Goal: Task Accomplishment & Management: Use online tool/utility

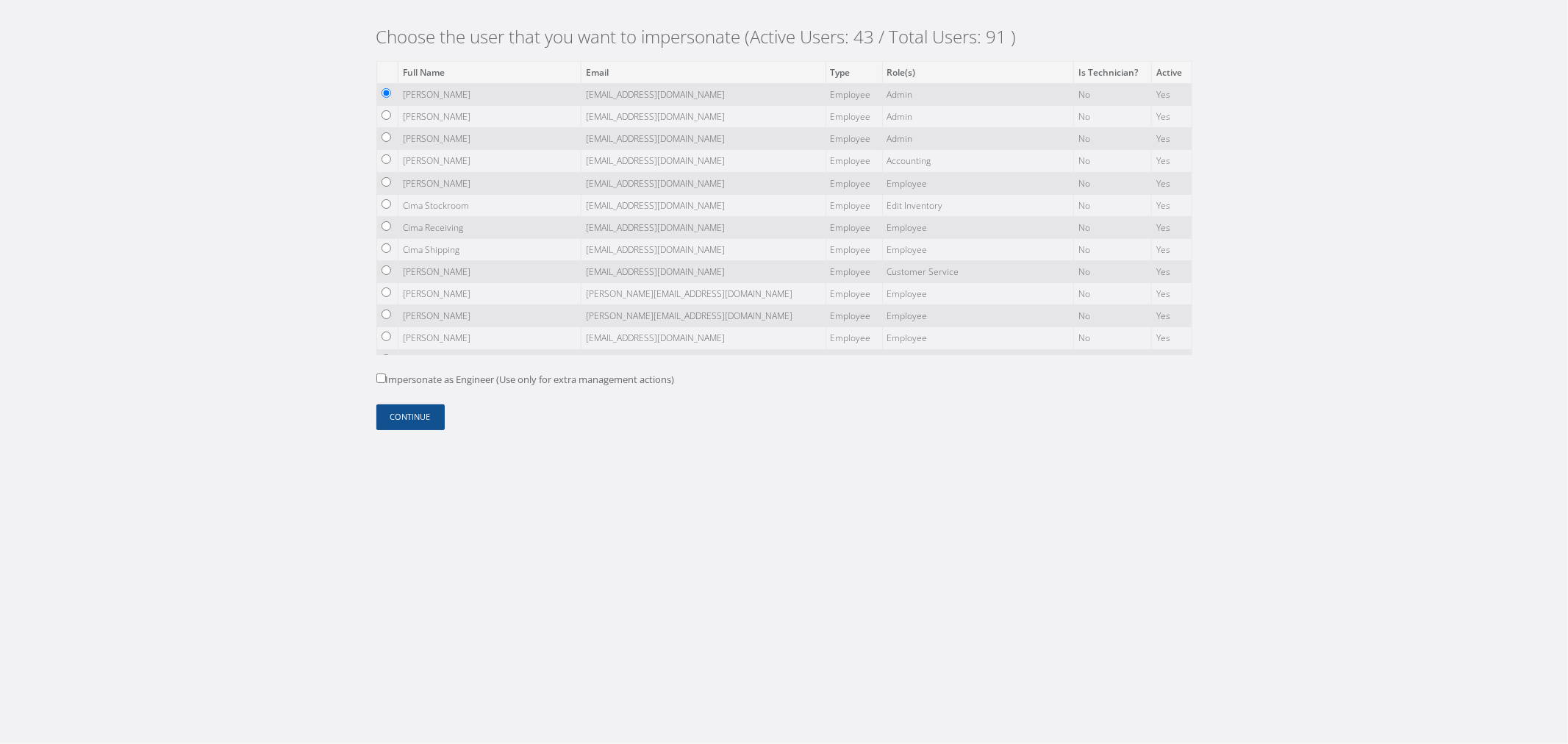
click at [394, 158] on td at bounding box center [387, 161] width 21 height 22
click at [409, 393] on form "Full Name Email Type Role(s) Is Technician? Active Ramces Gallego ramcesg@cimaa…" at bounding box center [784, 246] width 816 height 369
click at [416, 414] on button "Continue" at bounding box center [411, 417] width 69 height 26
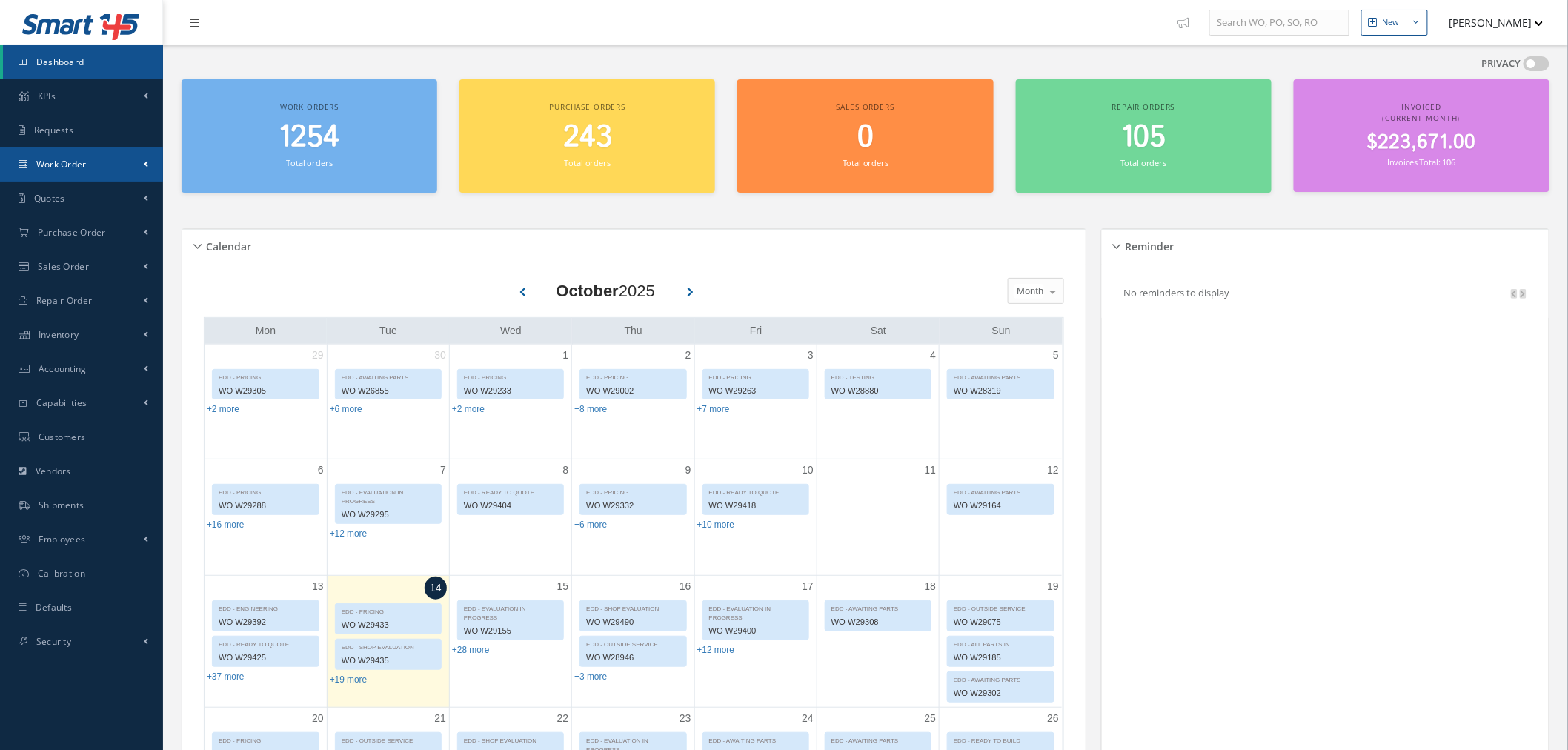
click at [113, 160] on link "Work Order" at bounding box center [81, 164] width 163 height 34
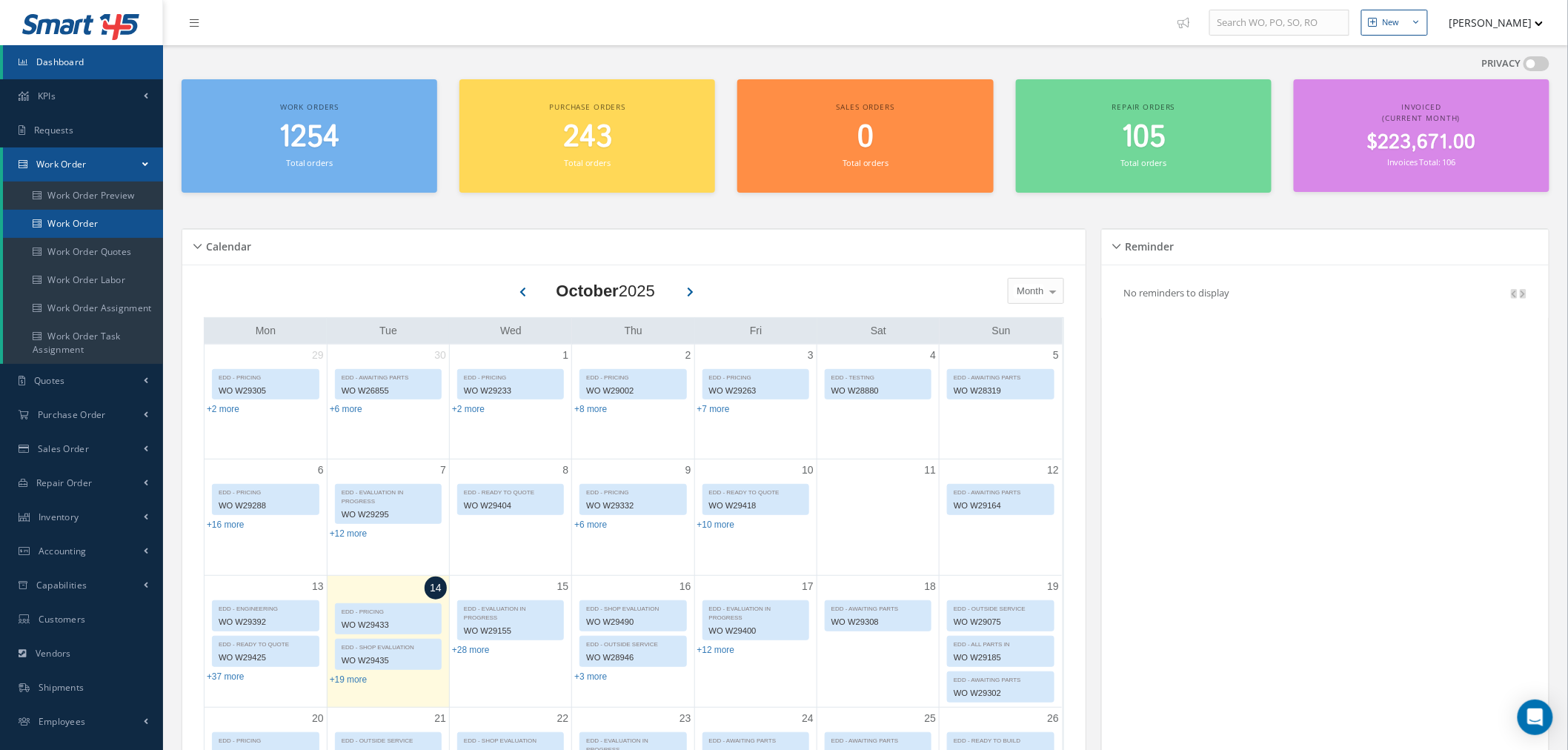
click at [115, 213] on link "Work Order" at bounding box center [83, 224] width 160 height 28
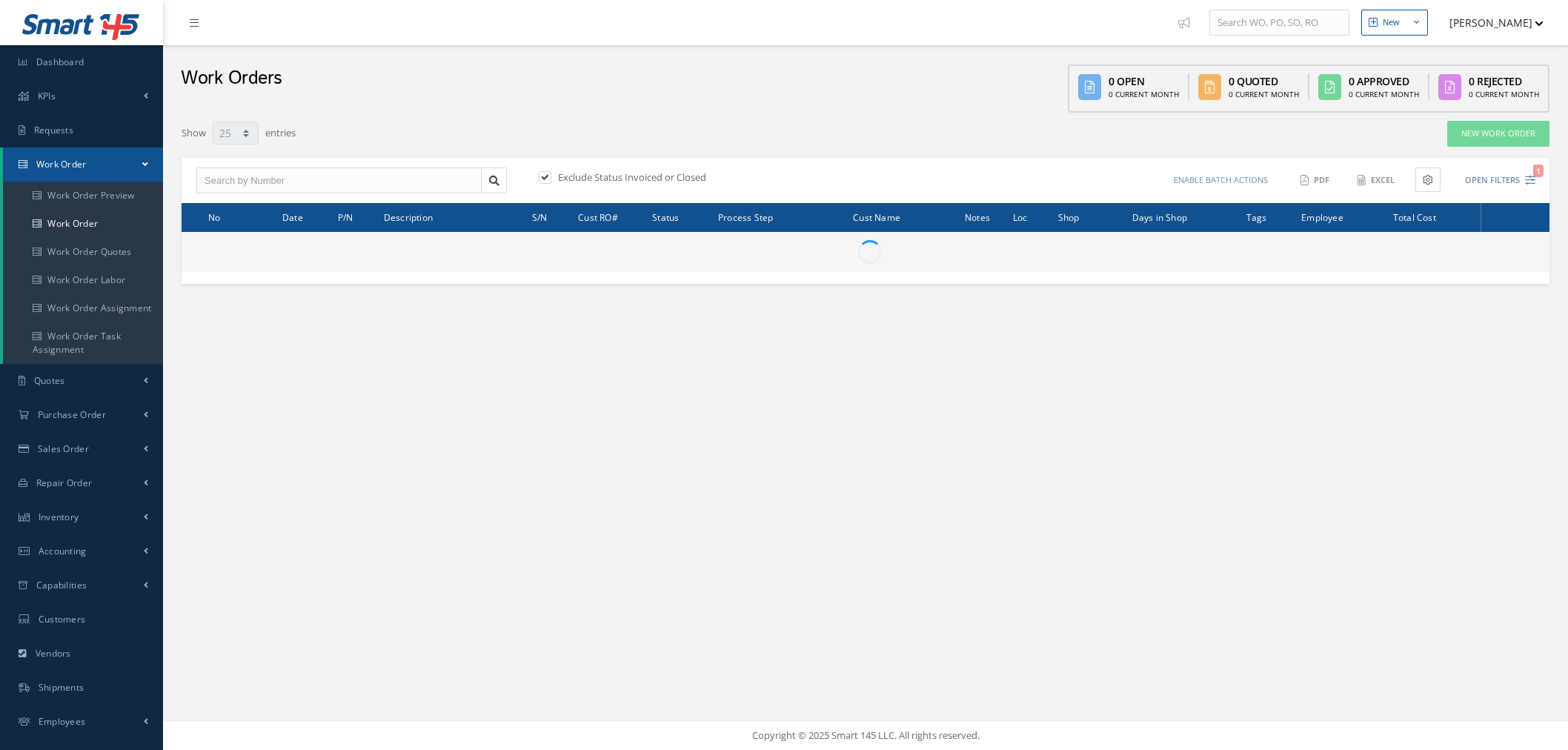
select select "25"
click at [295, 182] on input "text" at bounding box center [339, 180] width 286 height 26
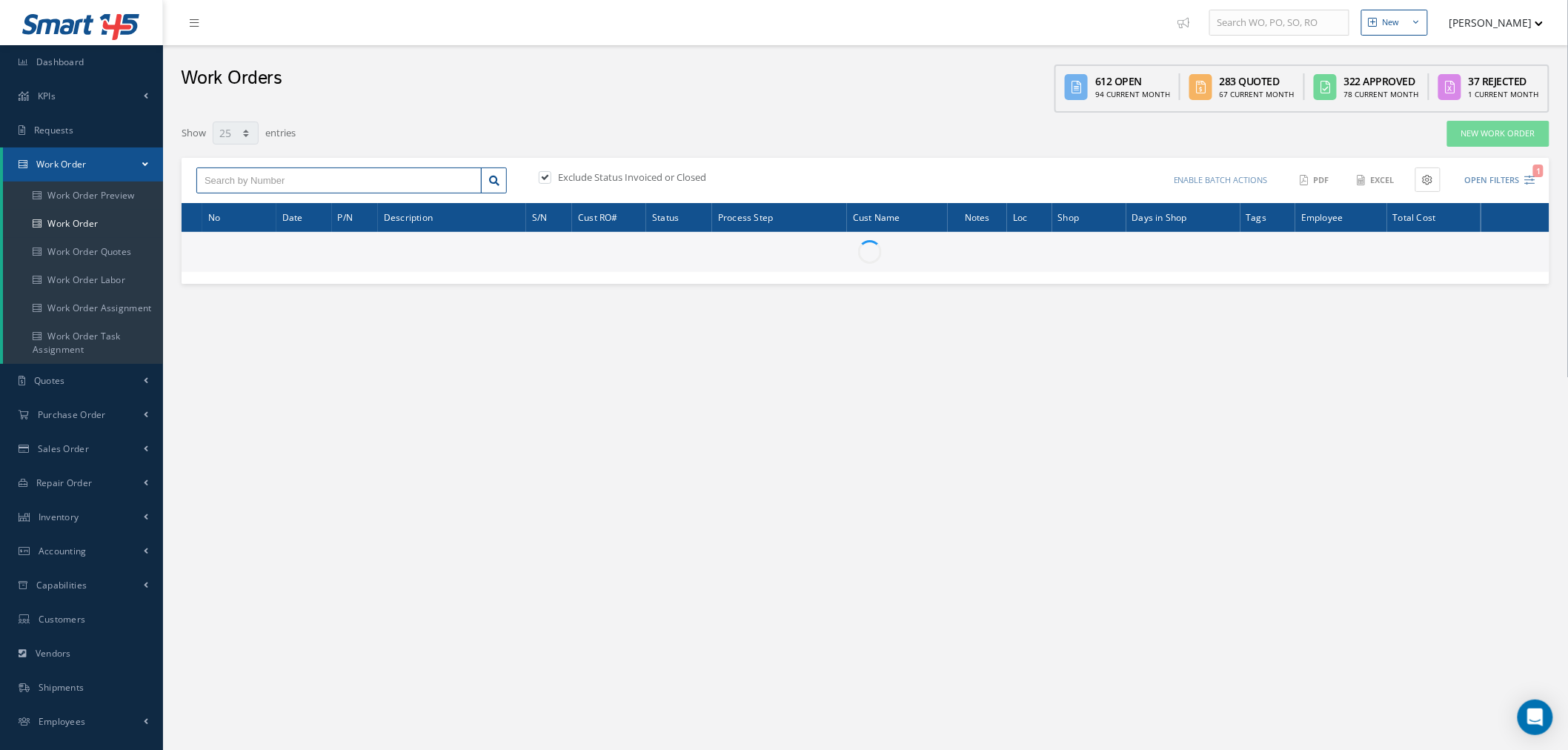
paste input "Another customer service representative has already provided a response regardi…"
type input "Another customer service representative has already provided a response regardi…"
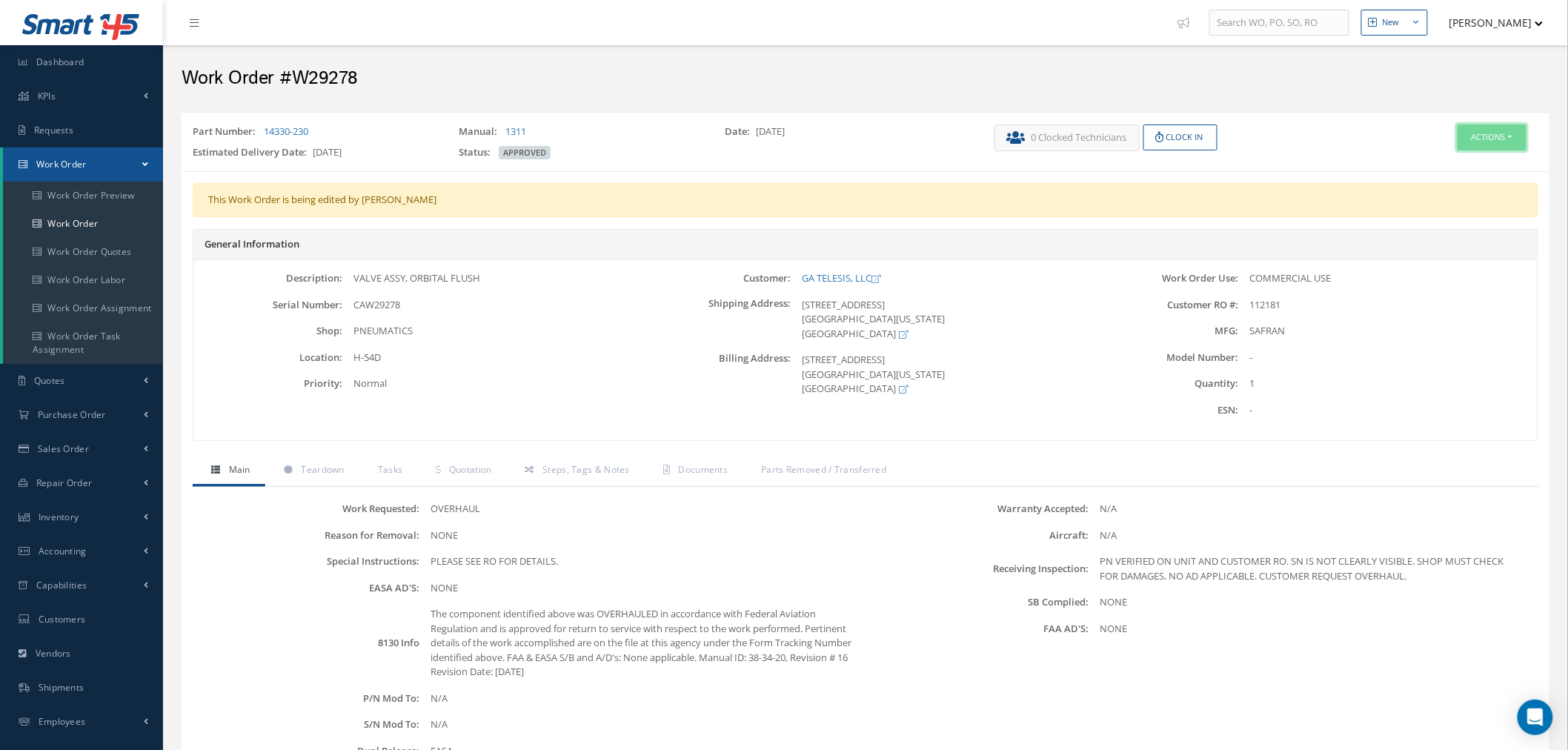
click at [1488, 136] on button "Actions" at bounding box center [1492, 137] width 69 height 26
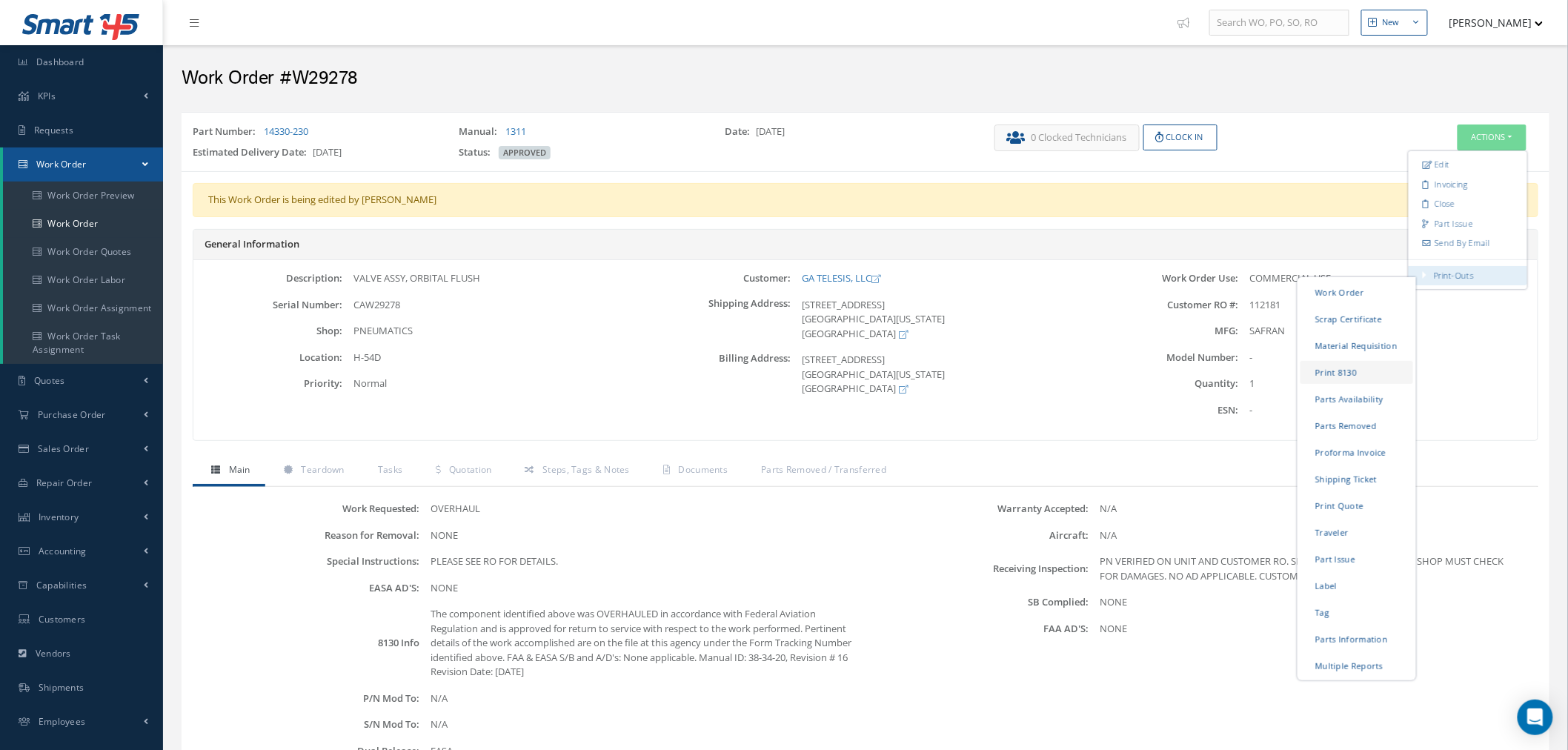
click at [1349, 368] on link "Print 8130" at bounding box center [1356, 372] width 113 height 23
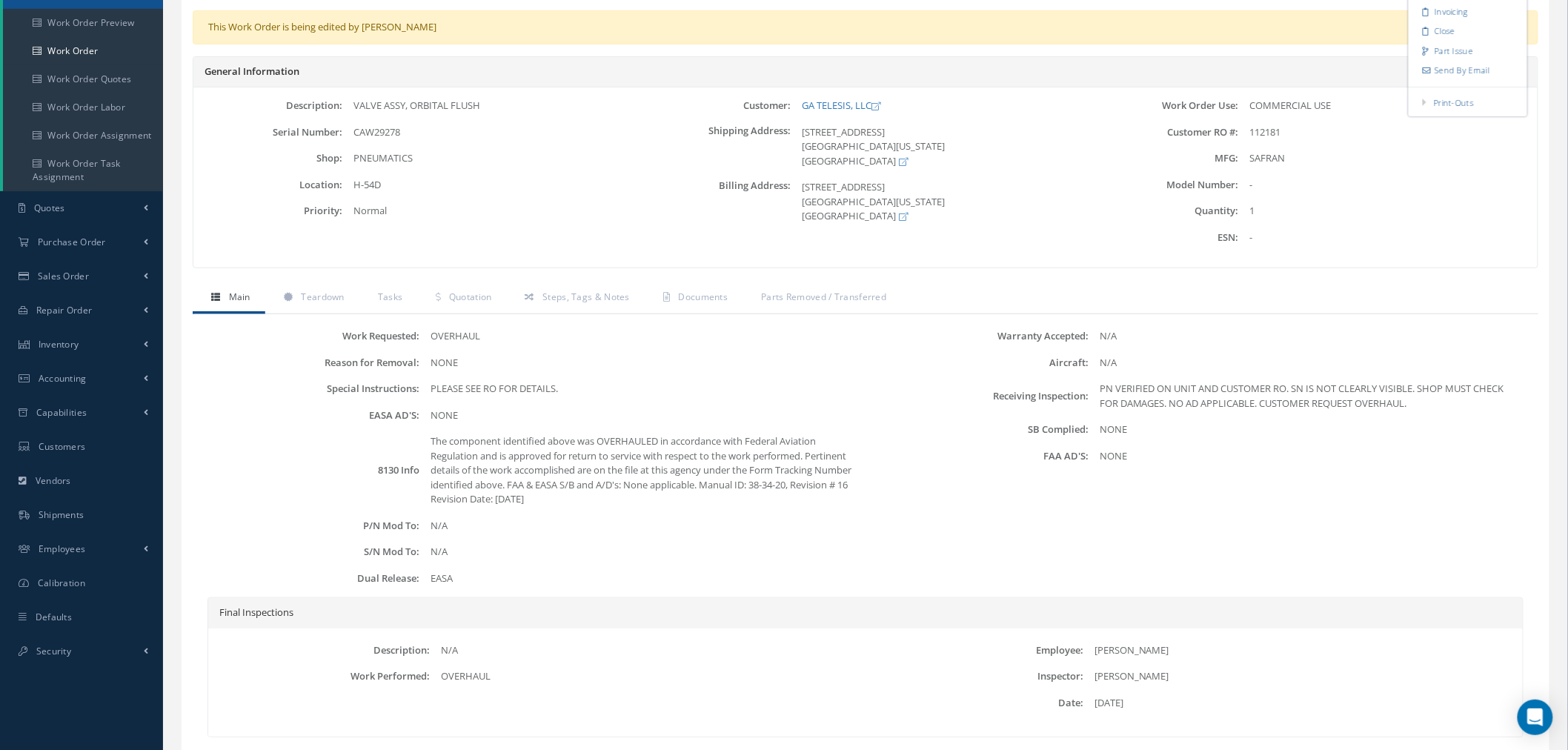
scroll to position [27, 0]
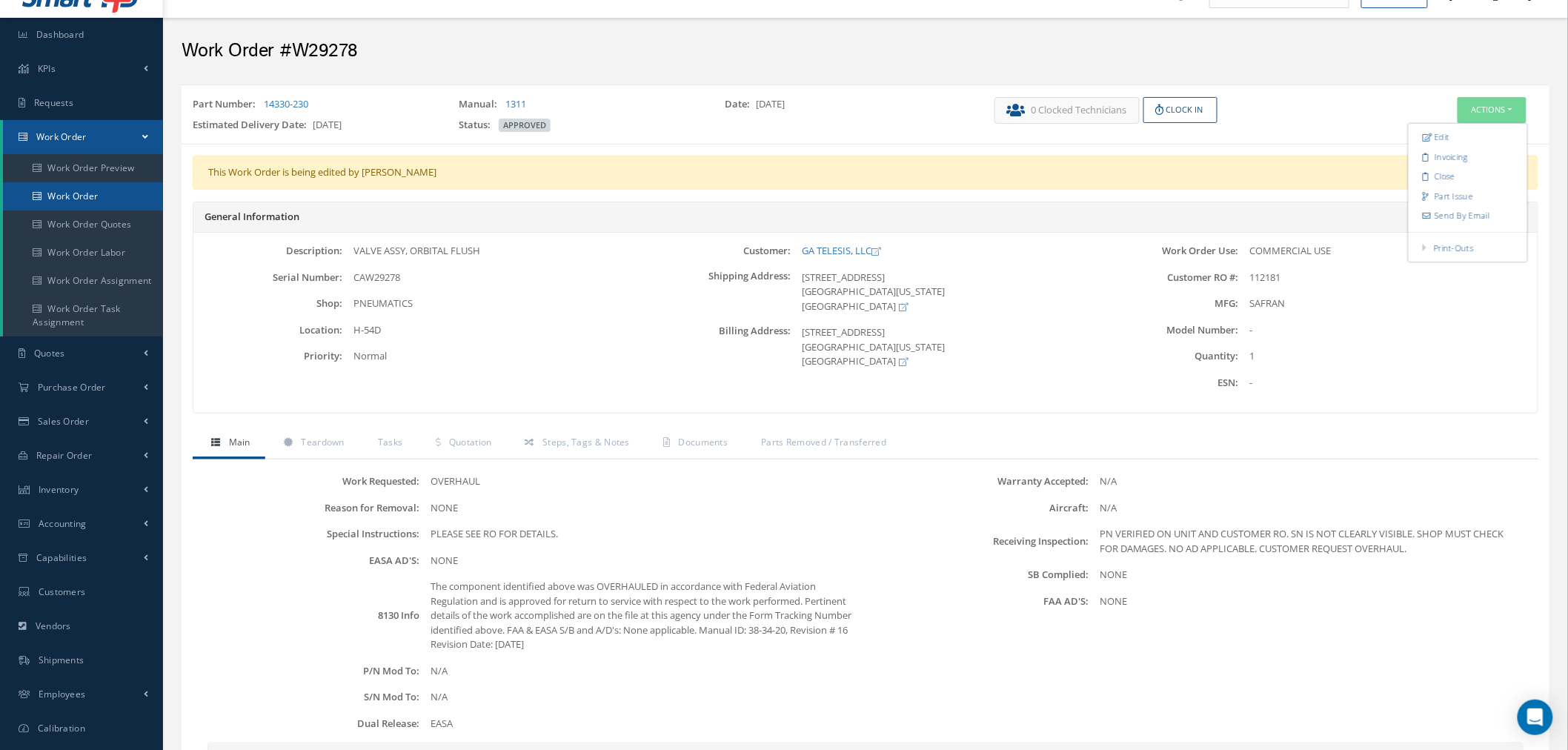
click at [119, 191] on link "Work Order" at bounding box center [83, 196] width 160 height 28
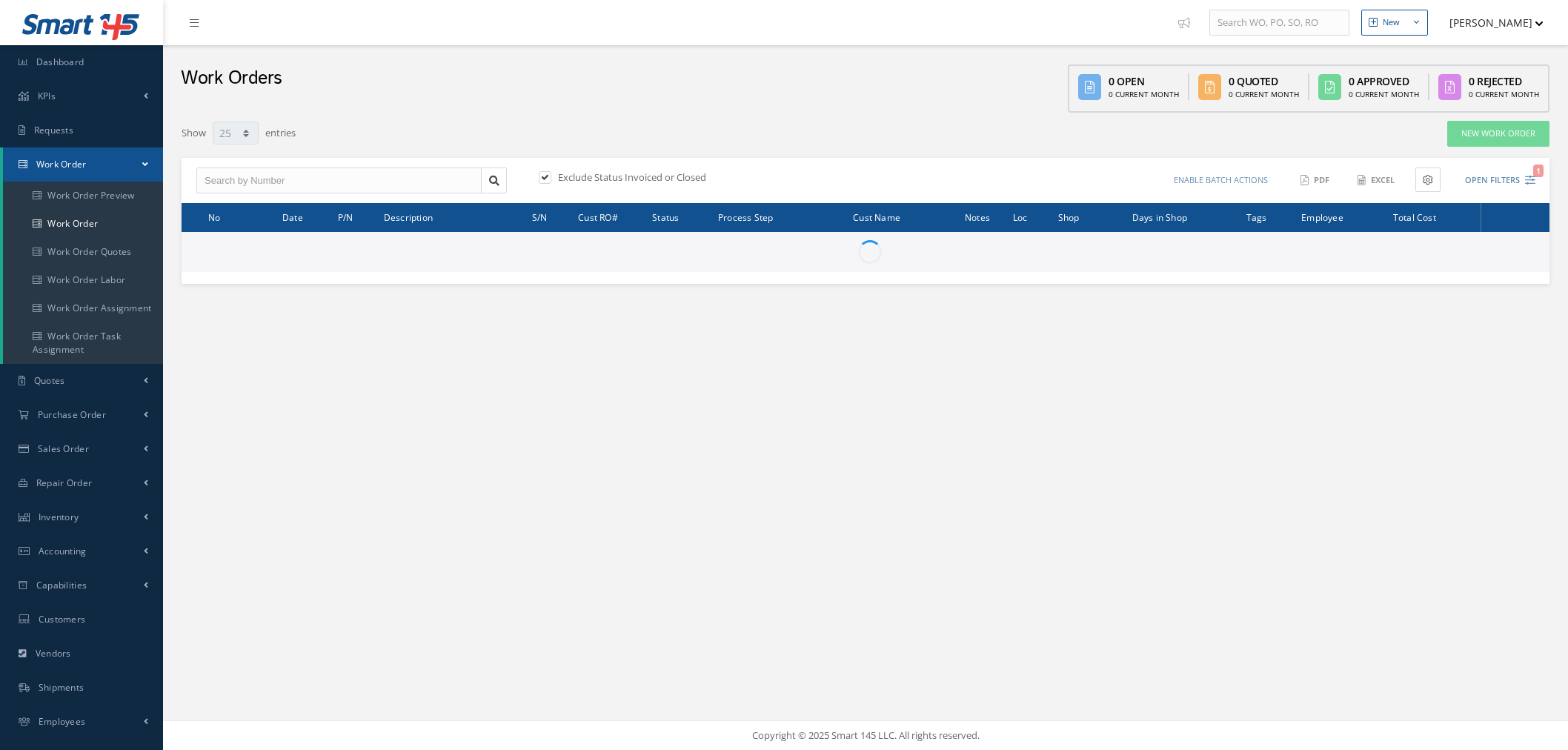
select select "25"
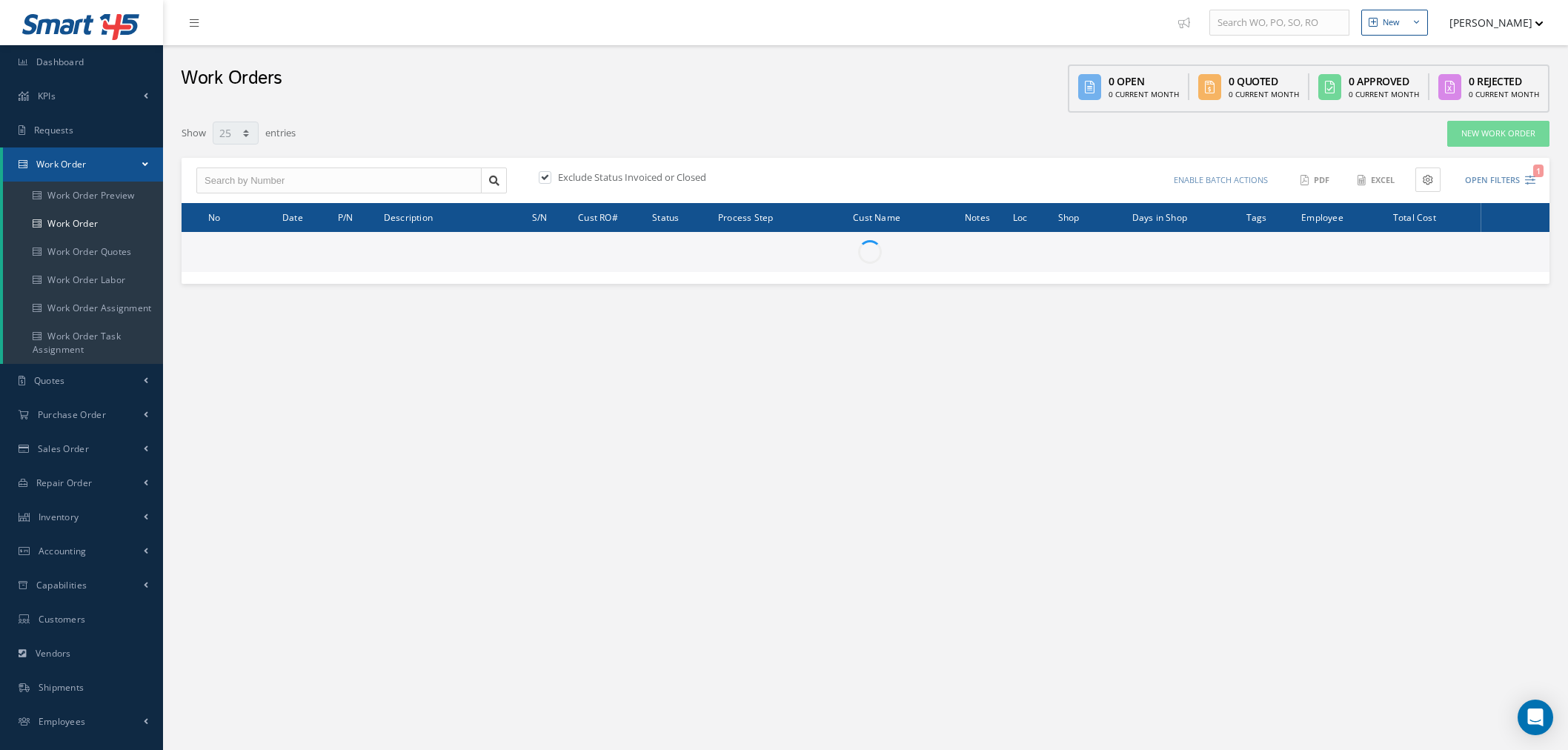
select select "25"
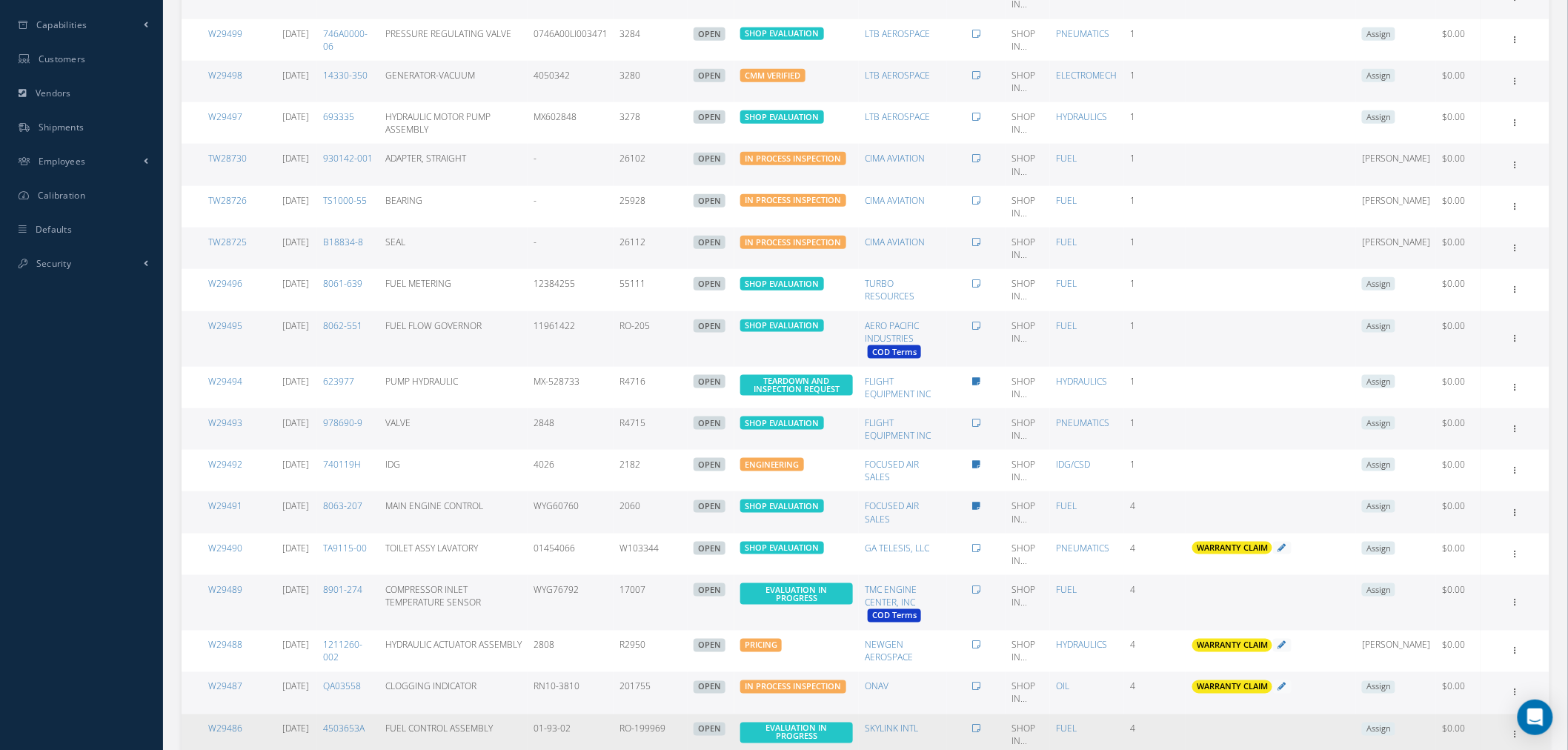
scroll to position [678, 0]
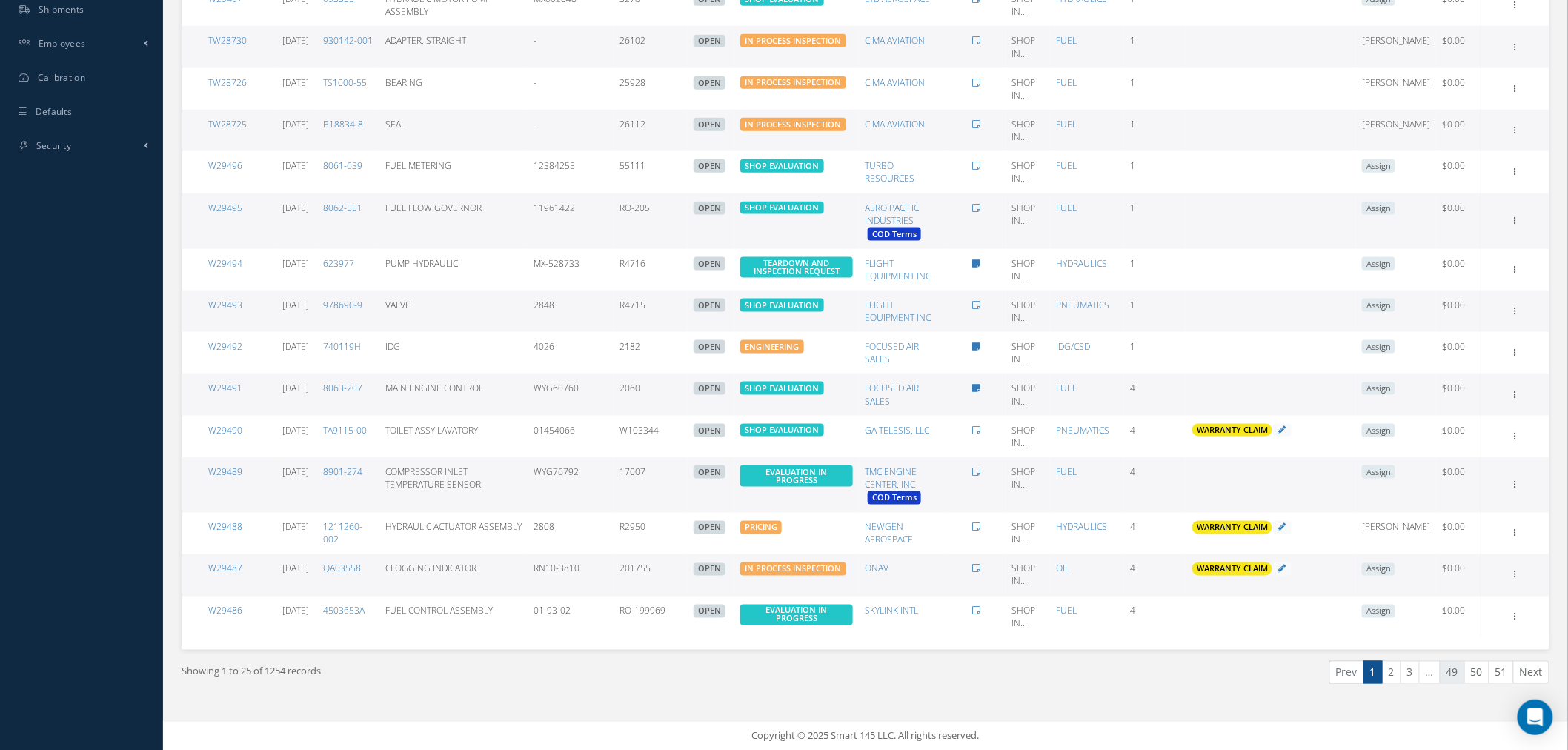
click at [1442, 670] on link "49" at bounding box center [1452, 673] width 26 height 23
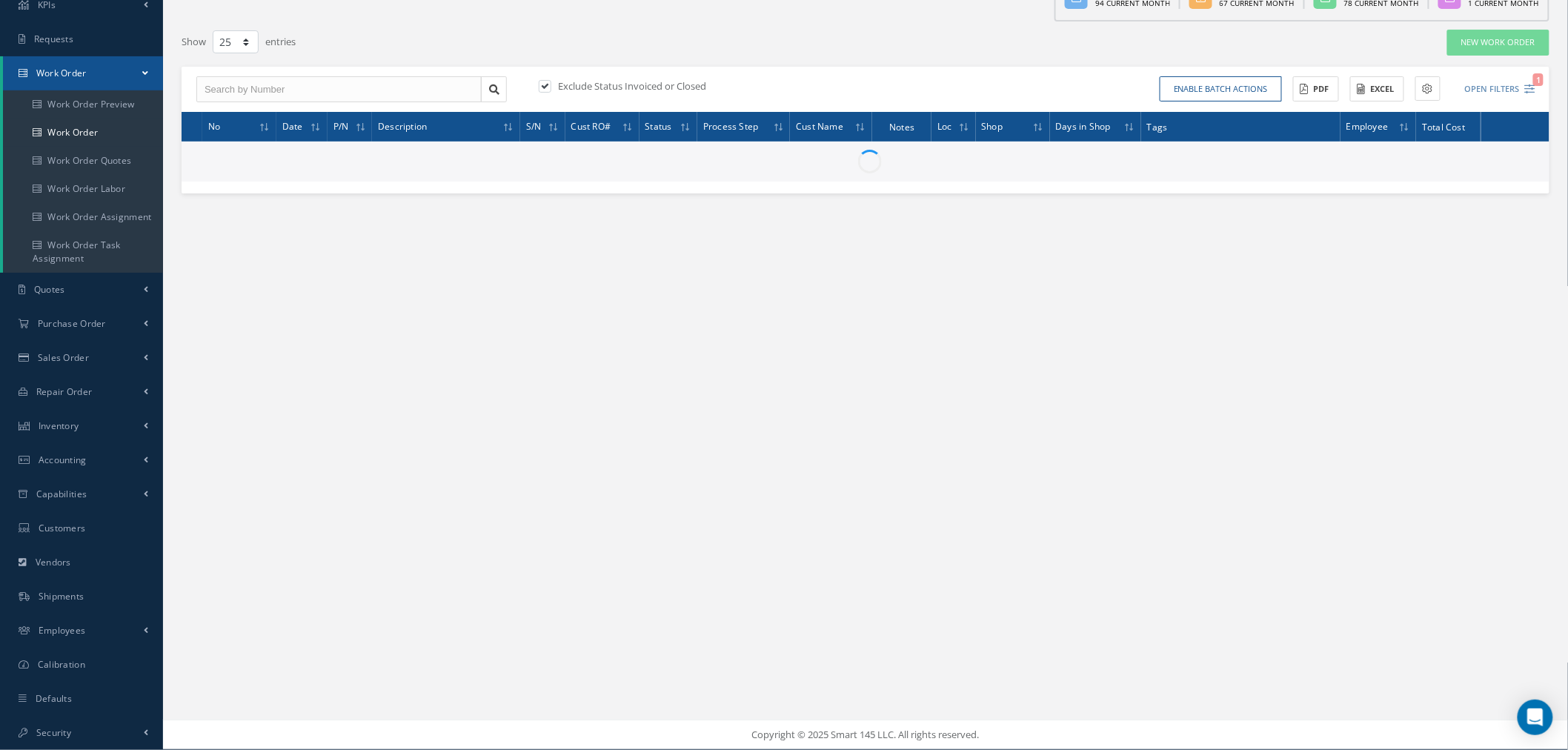
scroll to position [91, 0]
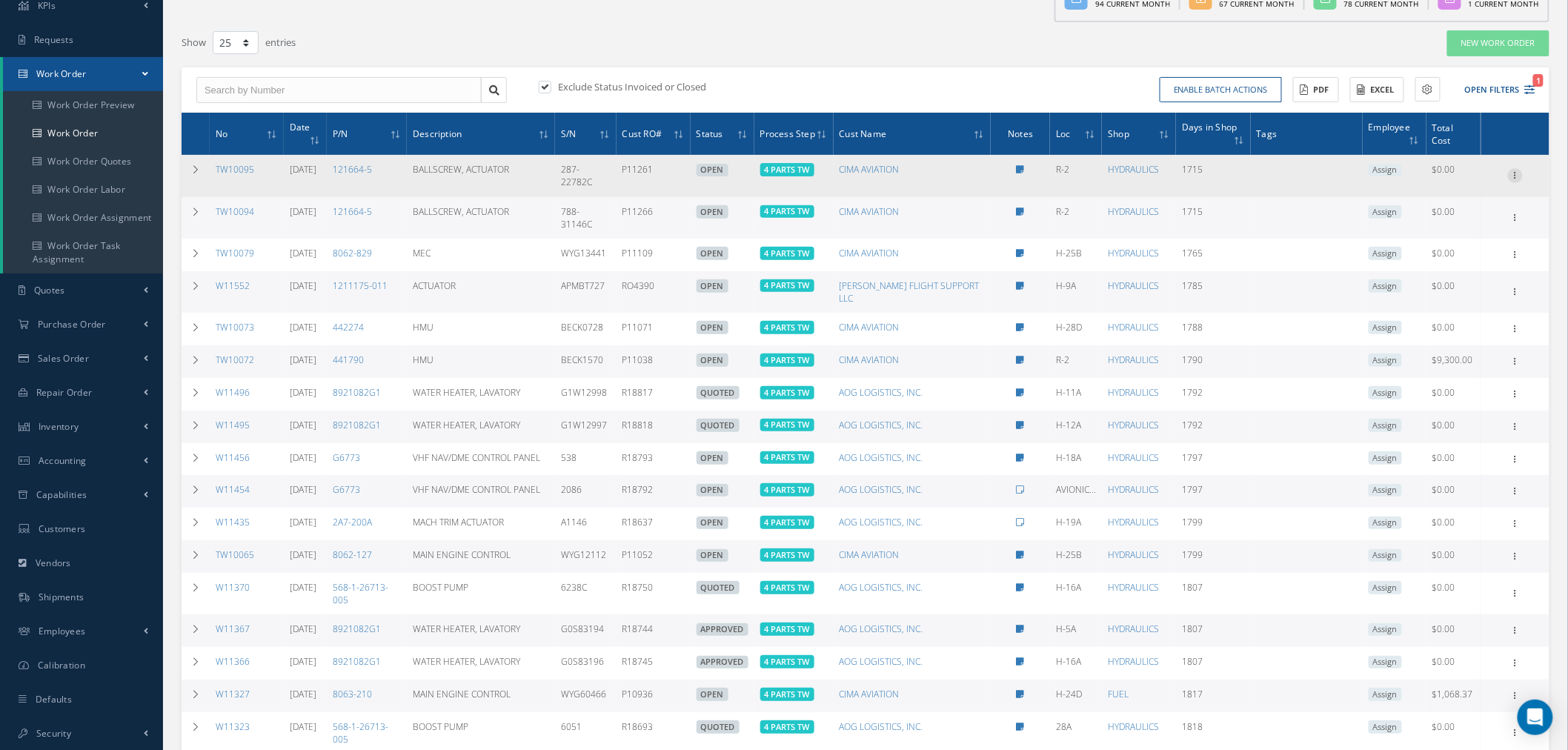
click at [1516, 168] on icon at bounding box center [1515, 174] width 15 height 12
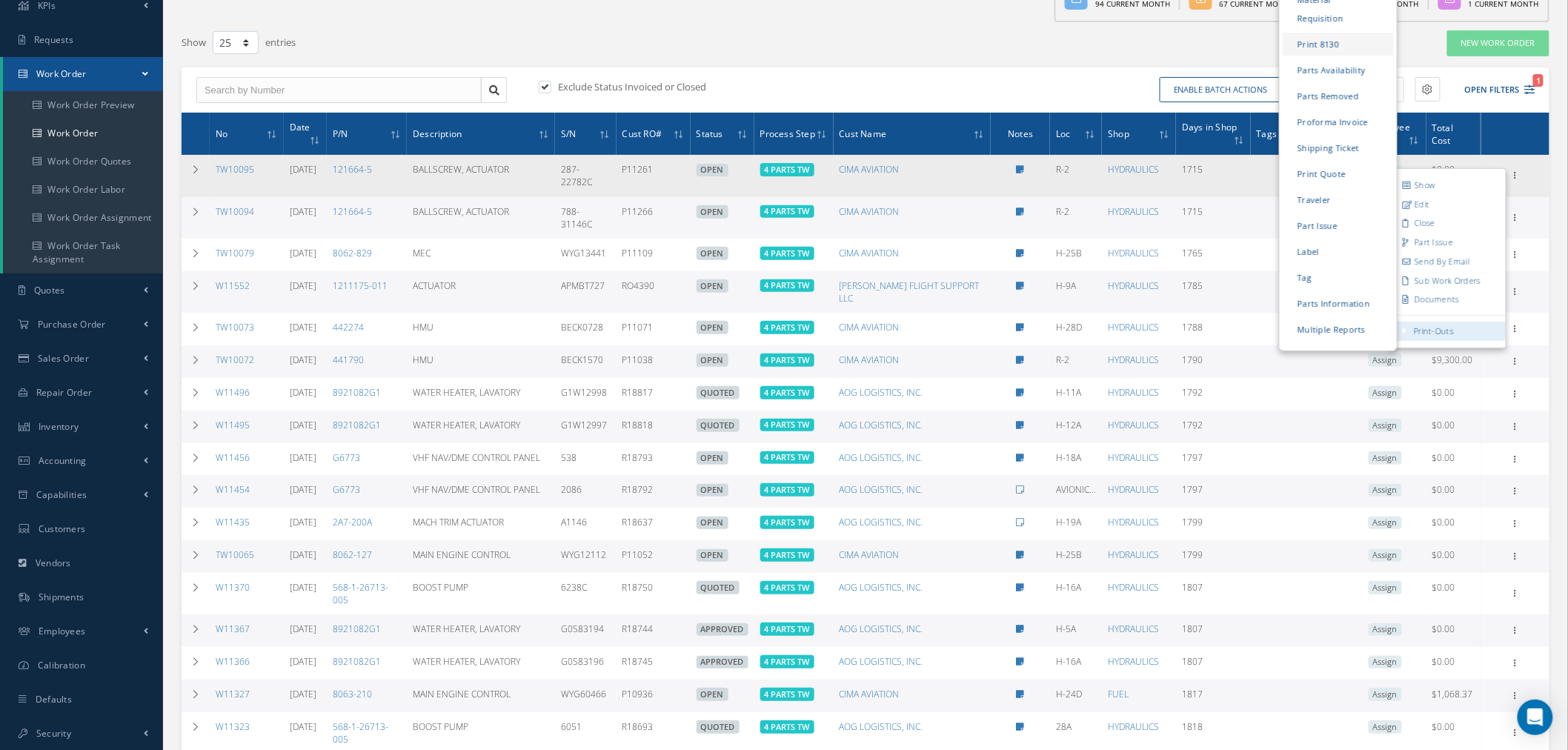
click at [1352, 34] on link "Print 8130" at bounding box center [1338, 45] width 111 height 23
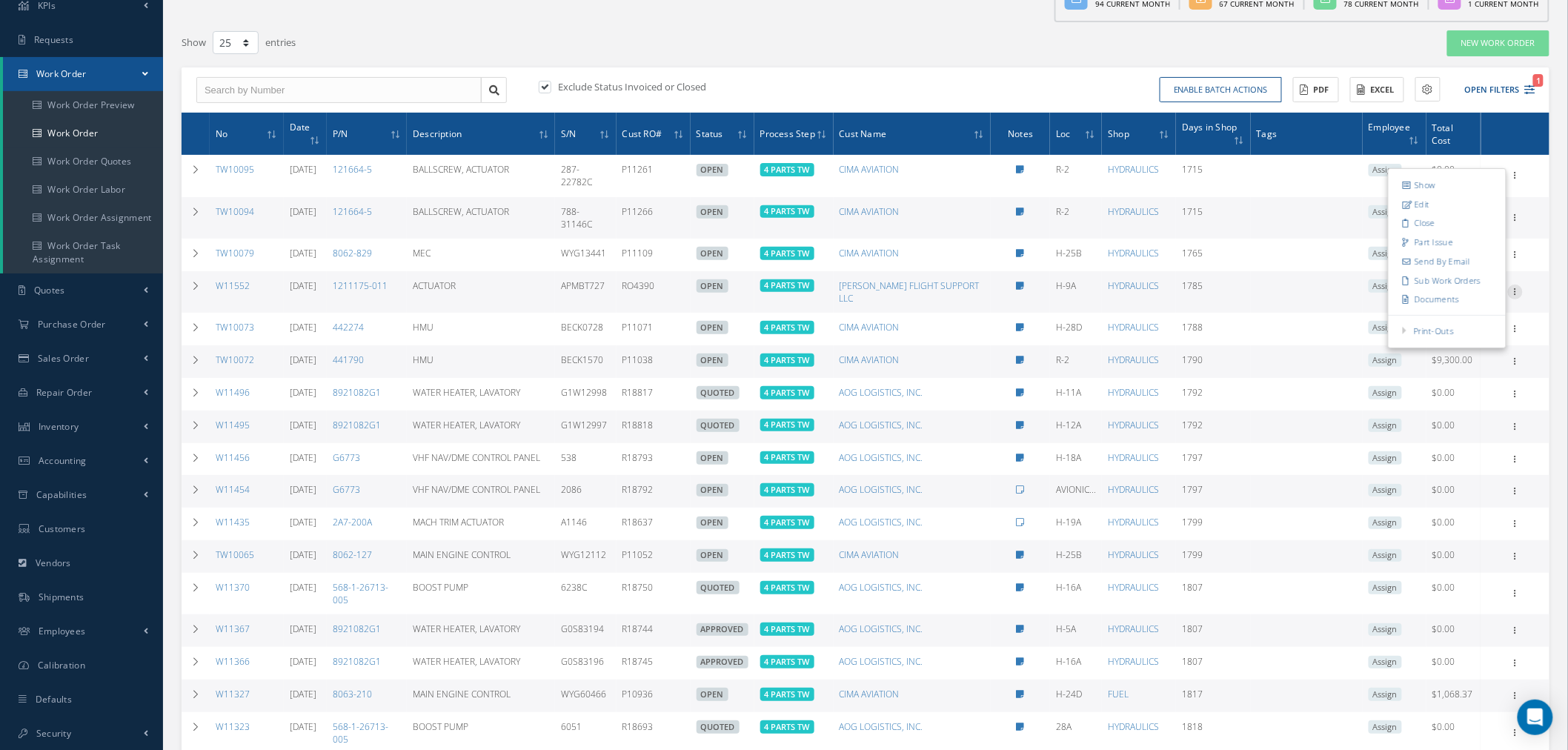
click at [1517, 285] on icon at bounding box center [1515, 291] width 15 height 12
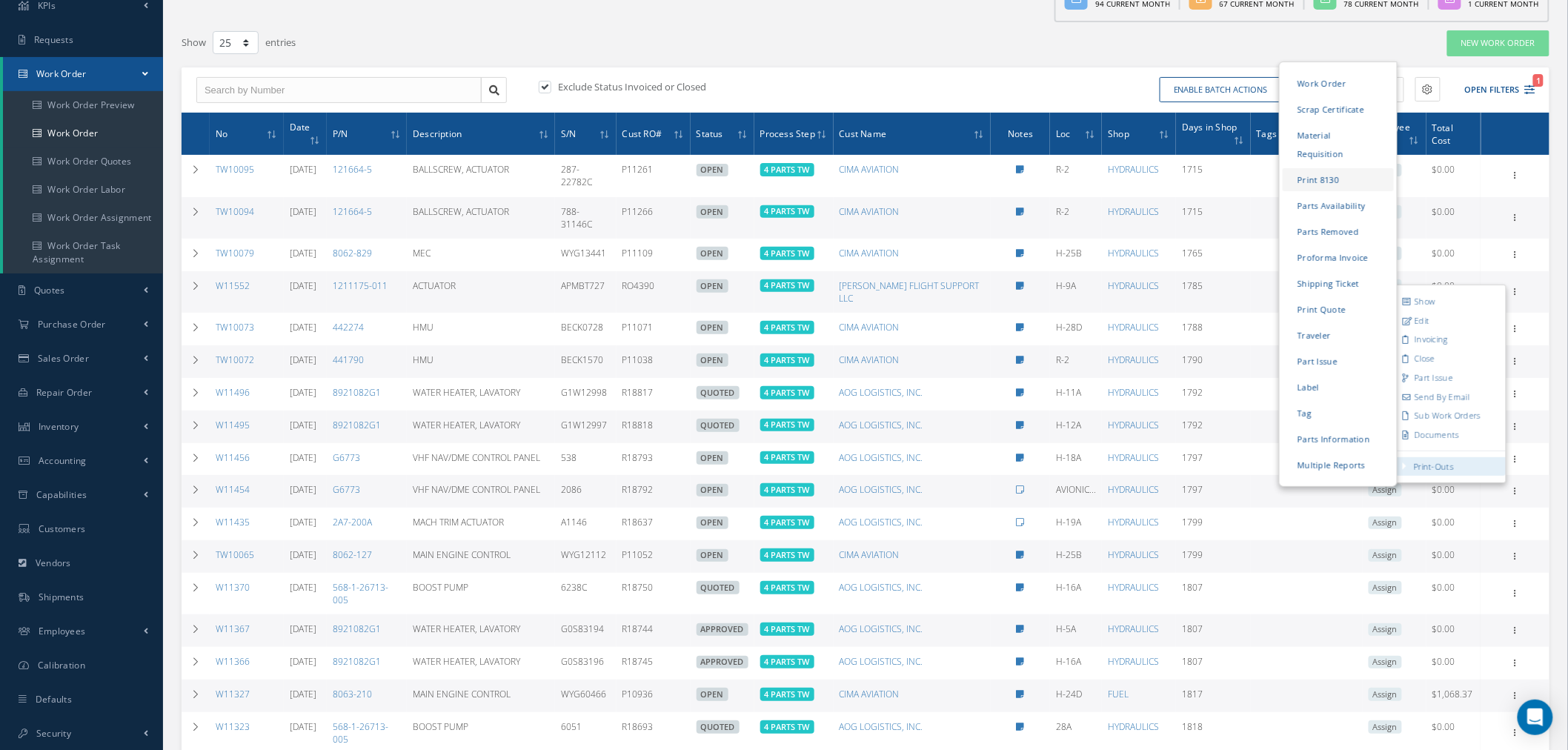
click at [1330, 168] on link "Print 8130" at bounding box center [1338, 179] width 111 height 23
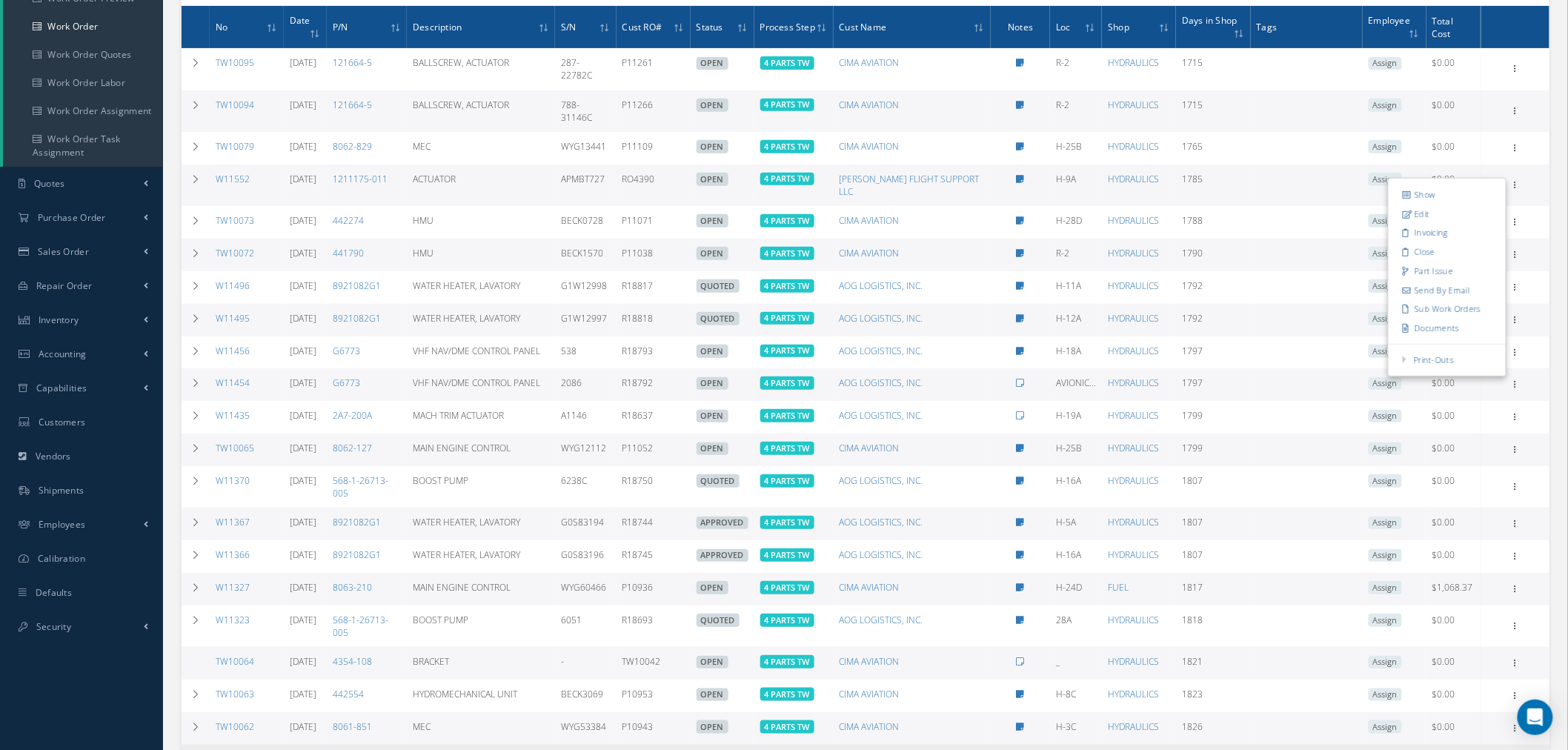
scroll to position [402, 0]
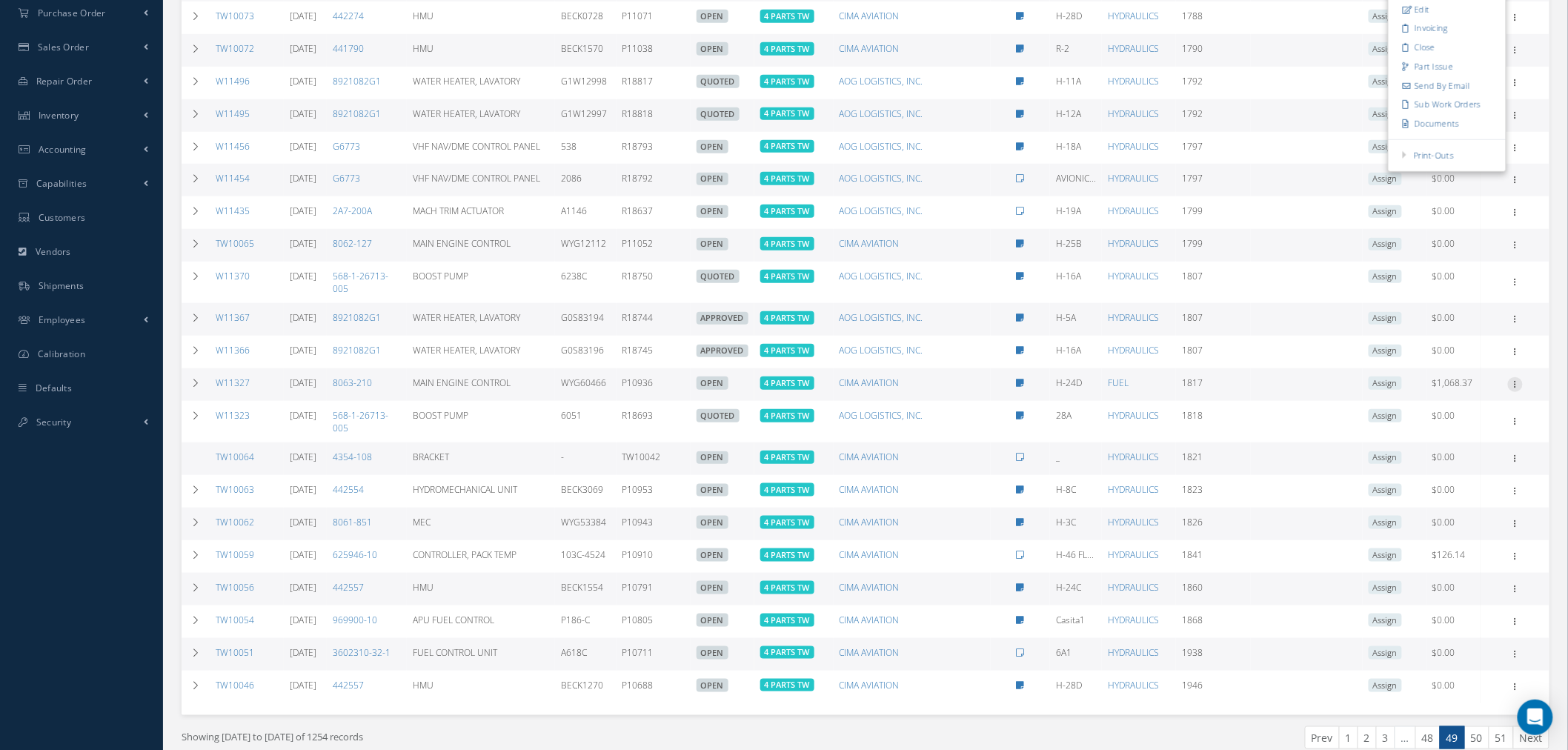
click at [1516, 377] on icon at bounding box center [1515, 383] width 15 height 12
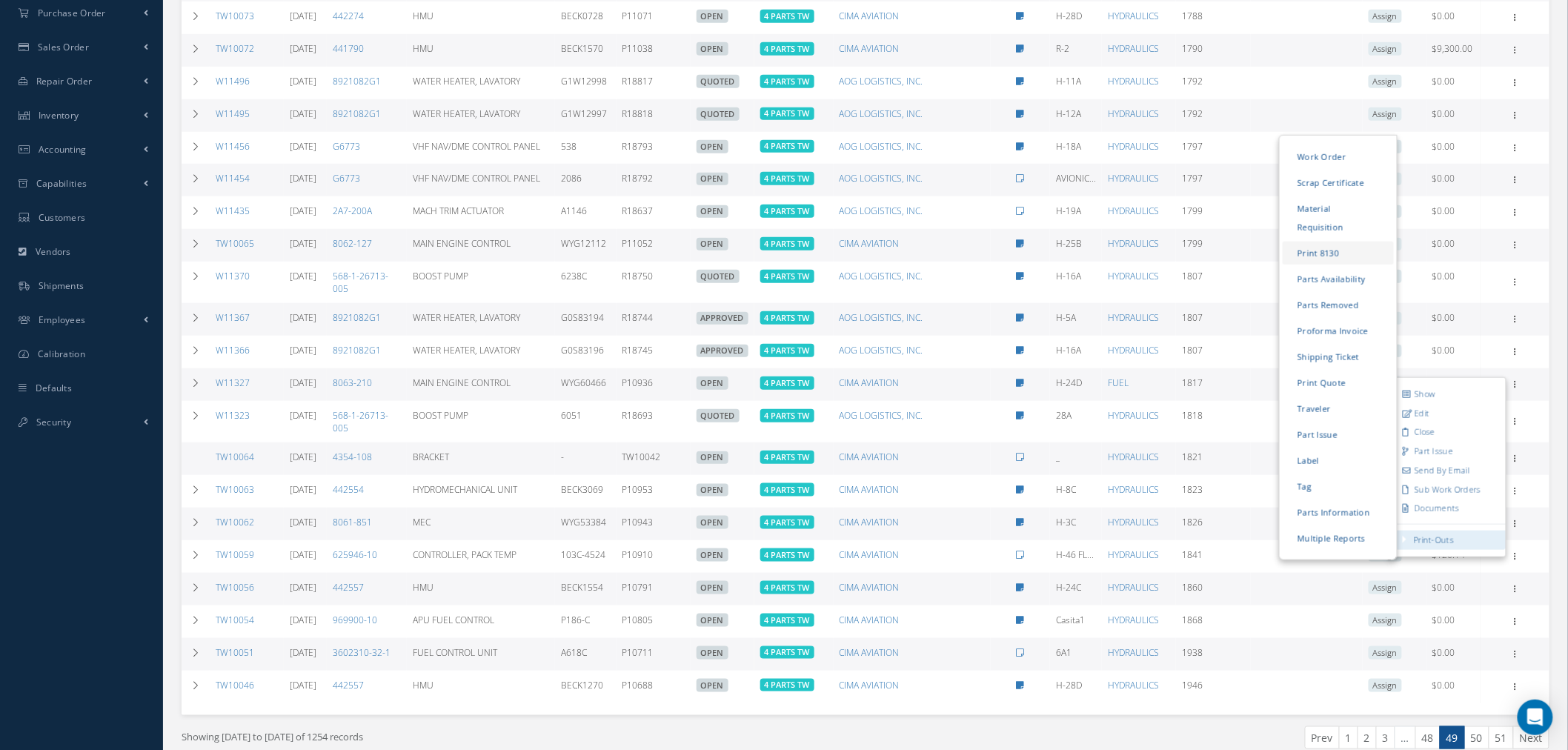
click at [1334, 241] on link "Print 8130" at bounding box center [1338, 253] width 111 height 23
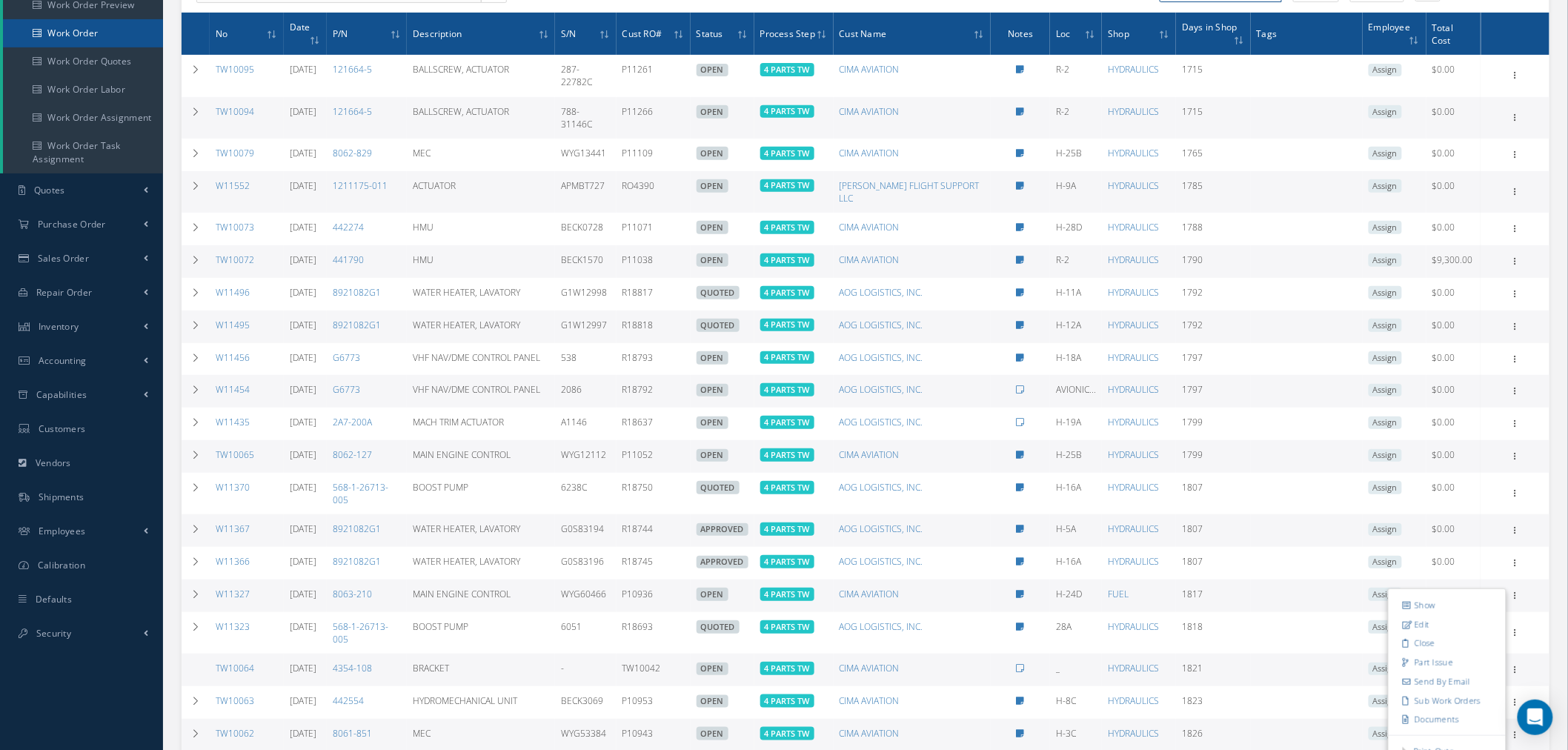
scroll to position [0, 0]
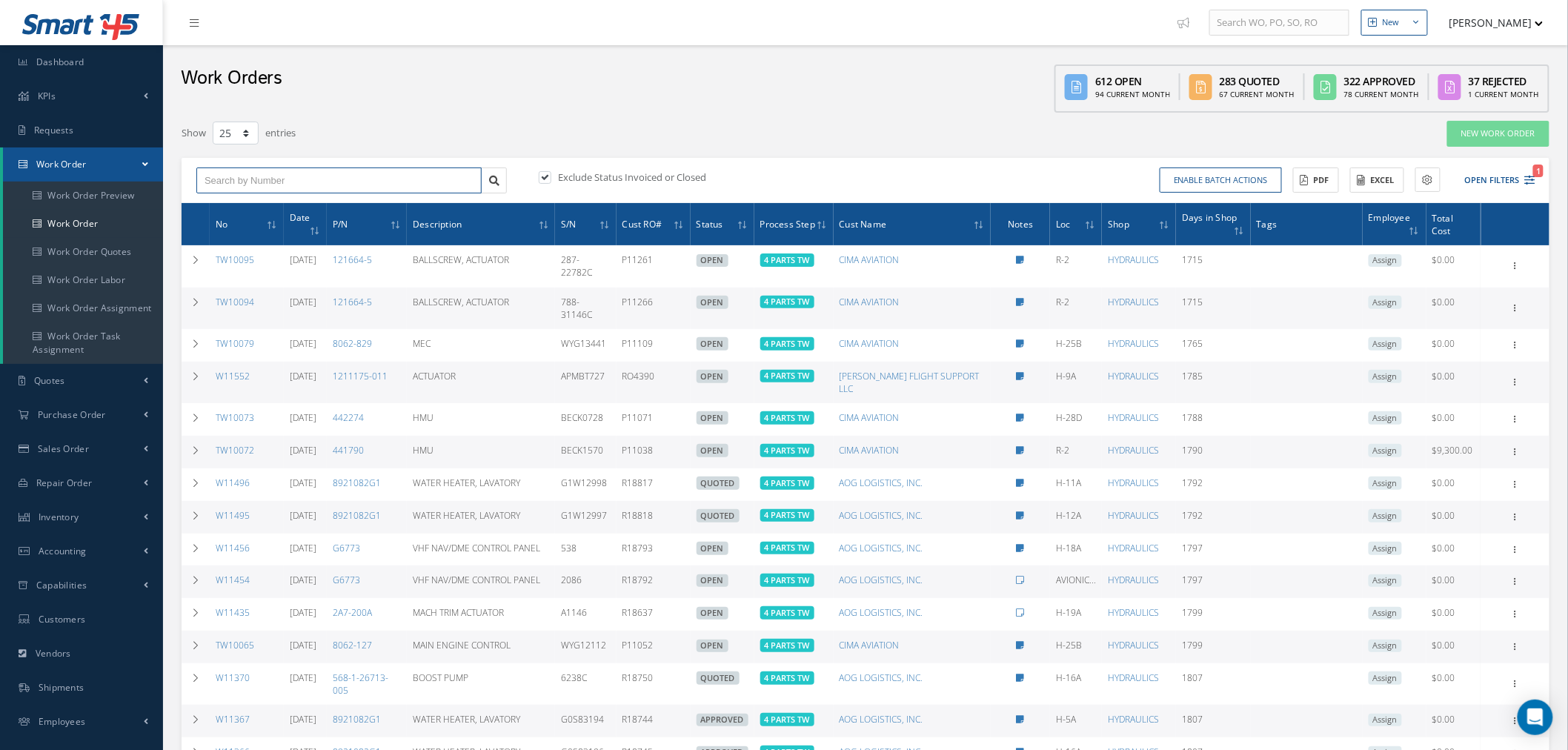
click at [295, 169] on input "text" at bounding box center [339, 180] width 286 height 26
paste input "w29278"
click at [252, 203] on div "W29278" at bounding box center [338, 207] width 269 height 15
type input "W29278"
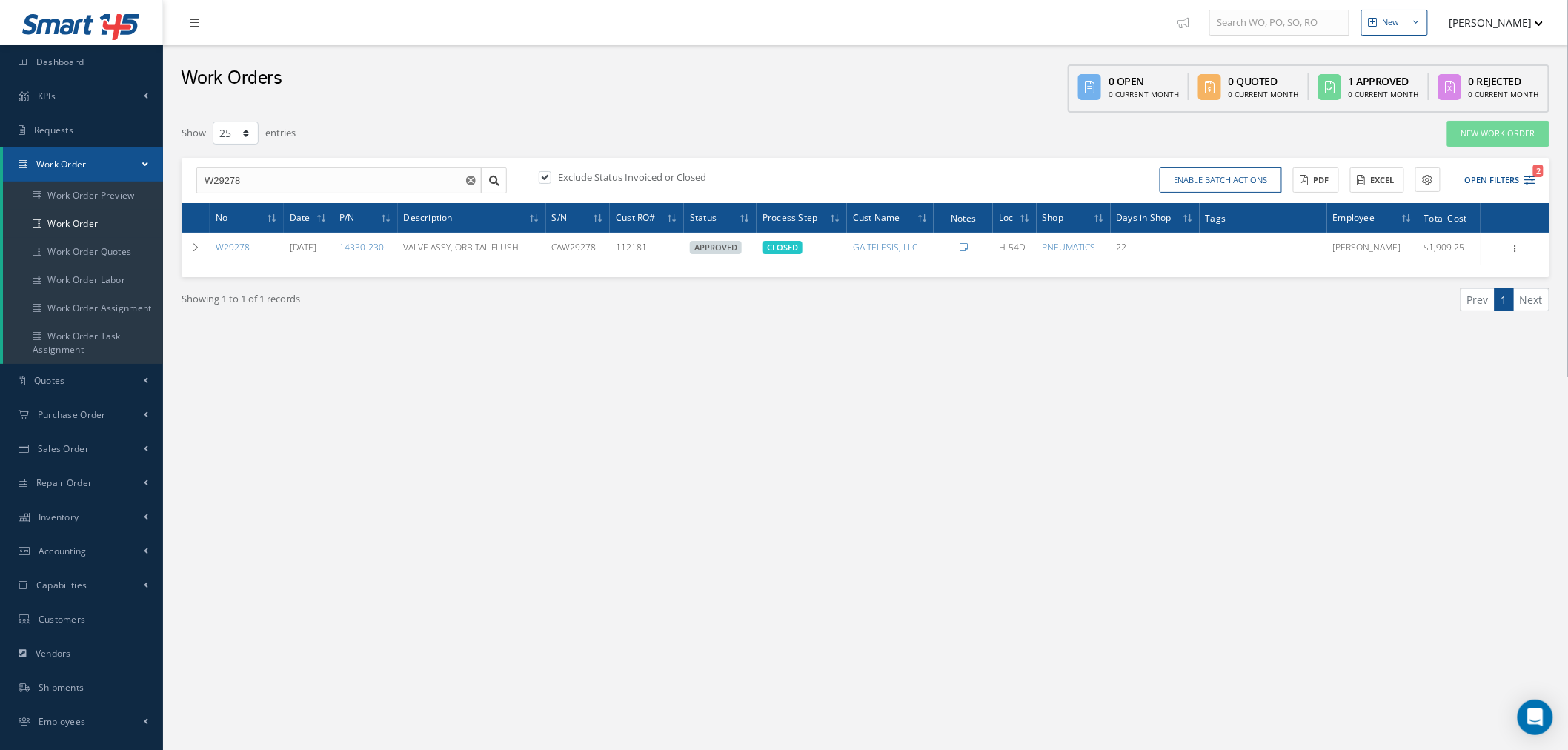
click at [1507, 24] on button "[PERSON_NAME]" at bounding box center [1489, 22] width 108 height 29
click at [1493, 146] on link "Impersonate User" at bounding box center [1484, 150] width 119 height 26
